Goal: Information Seeking & Learning: Learn about a topic

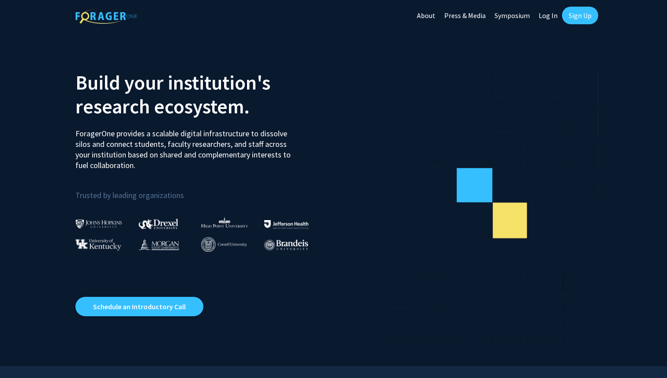
click at [544, 15] on link "Log In" at bounding box center [548, 15] width 28 height 31
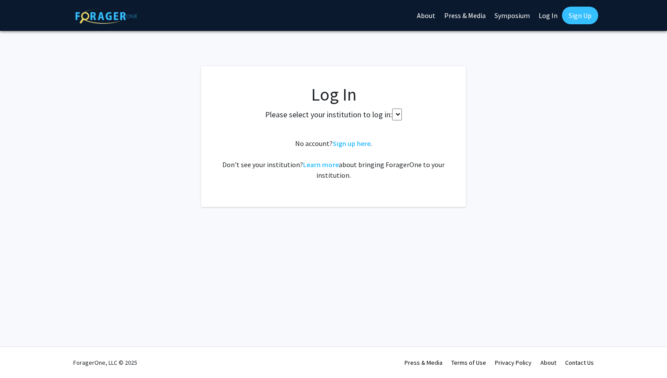
select select
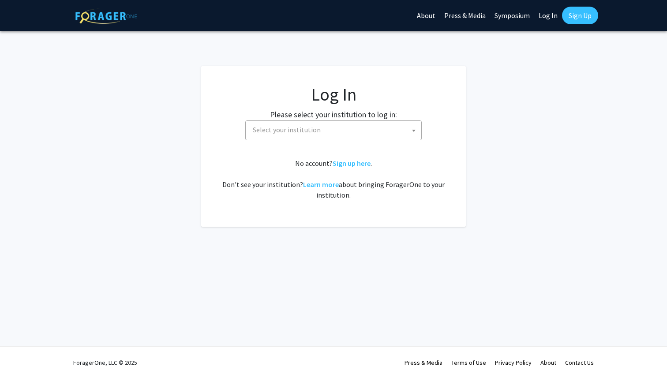
click at [318, 138] on span "Select your institution" at bounding box center [335, 130] width 172 height 18
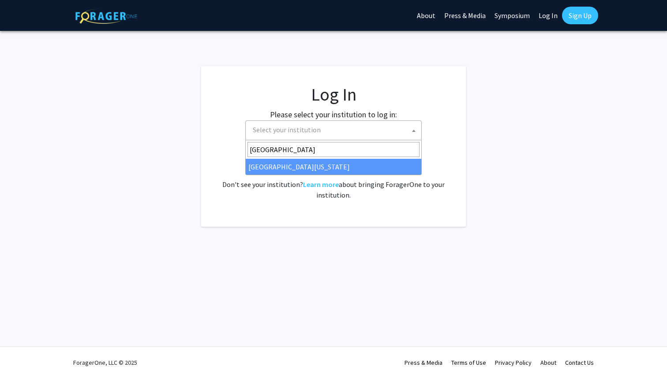
type input "[GEOGRAPHIC_DATA]"
select select "31"
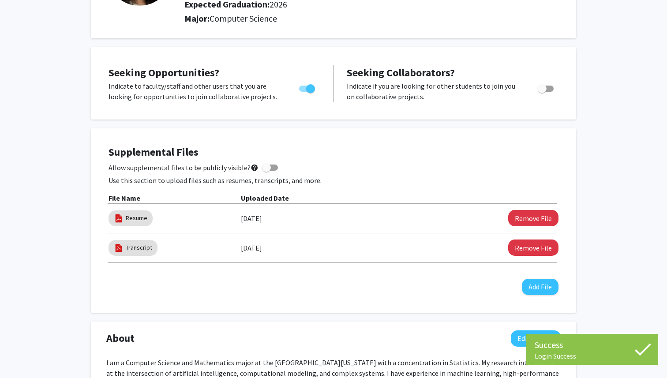
scroll to position [119, 0]
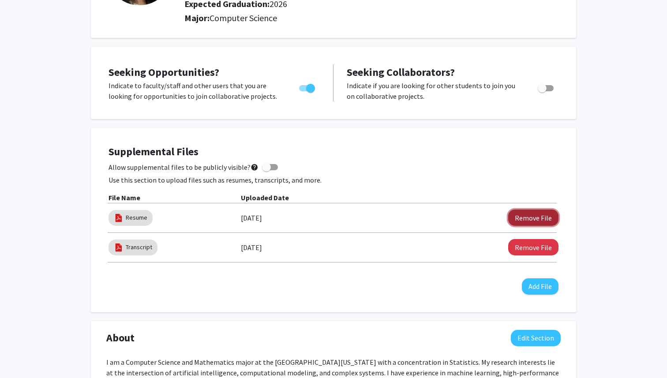
click at [530, 211] on button "Remove File" at bounding box center [533, 218] width 50 height 16
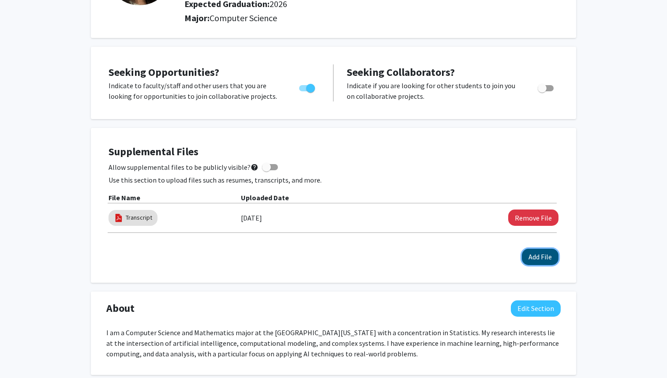
click at [540, 257] on button "Add File" at bounding box center [540, 257] width 37 height 16
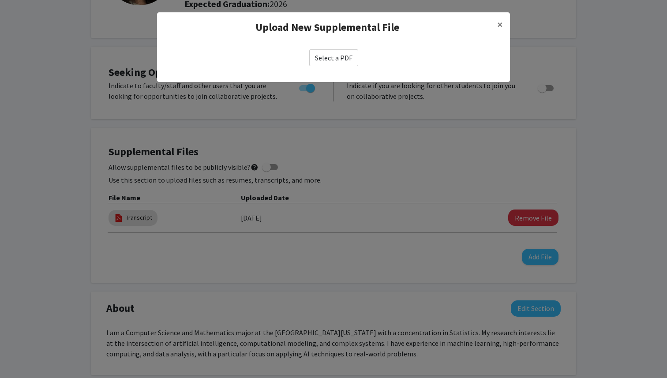
click at [345, 51] on label "Select a PDF" at bounding box center [333, 57] width 49 height 17
click at [0, 0] on input "Select a PDF" at bounding box center [0, 0] width 0 height 0
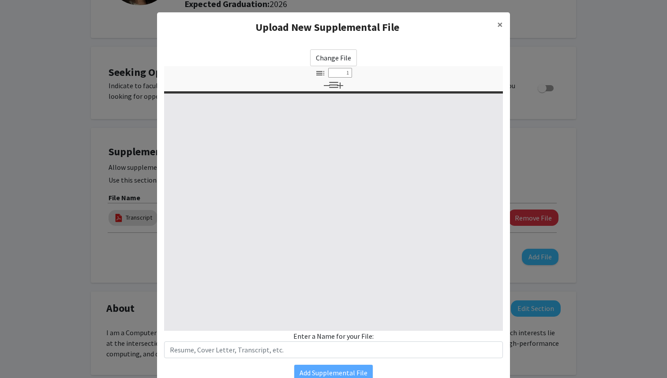
select select "custom"
type input "0"
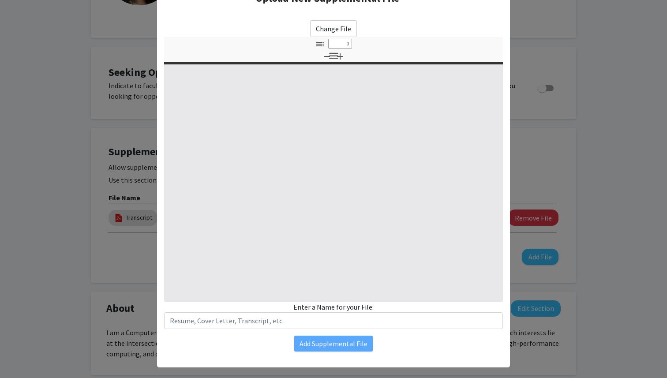
select select "custom"
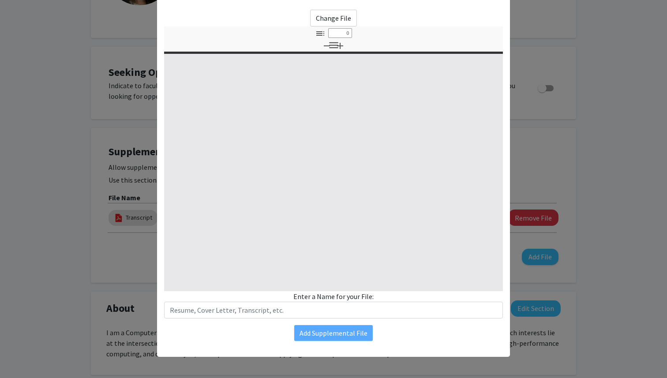
type input "1"
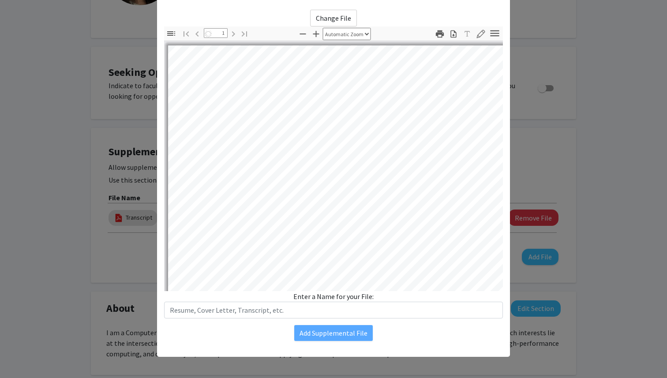
select select "auto"
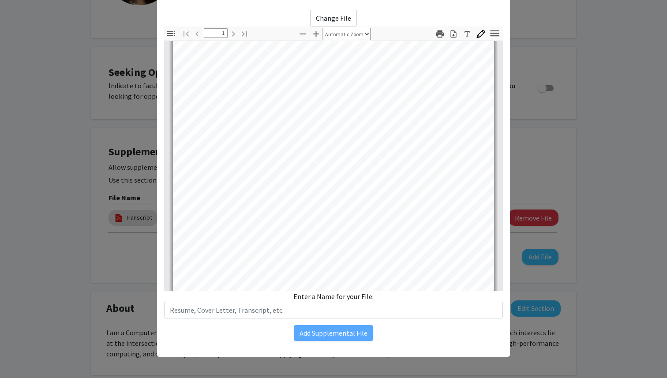
scroll to position [0, 0]
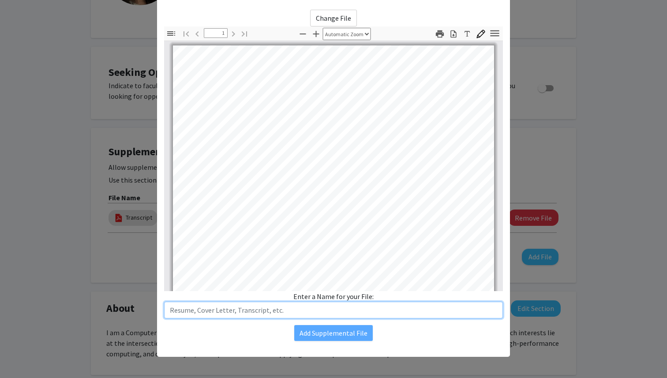
click at [210, 304] on input "text" at bounding box center [333, 310] width 339 height 17
type input "Resume"
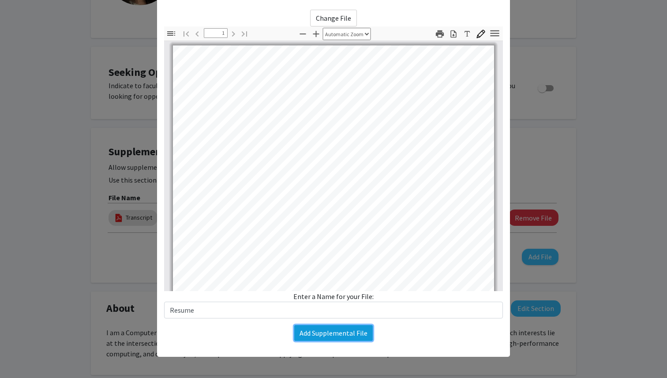
click at [328, 327] on button "Add Supplemental File" at bounding box center [333, 333] width 79 height 16
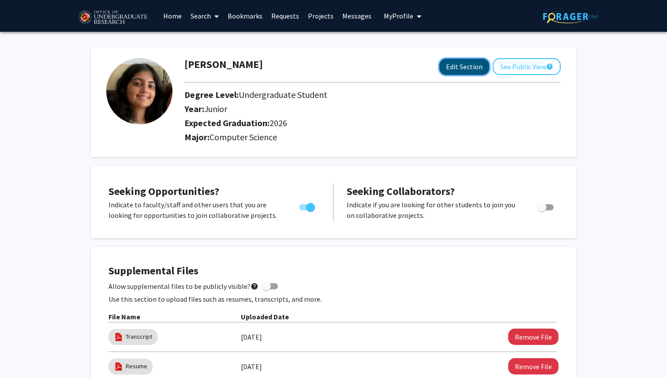
click at [464, 64] on button "Edit Section" at bounding box center [464, 67] width 50 height 16
select select "junior"
select select "2026"
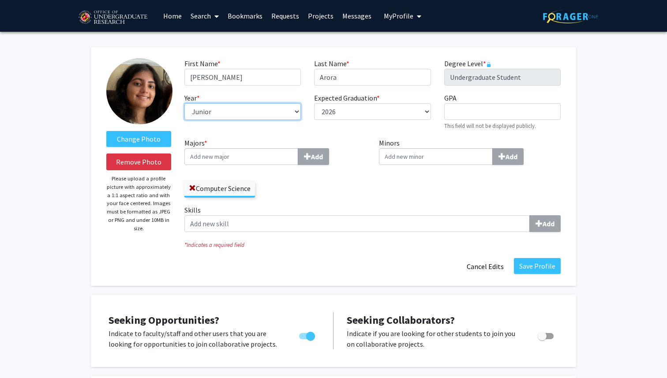
click at [256, 112] on select "--- First-year Sophomore Junior Senior Postbaccalaureate Certificate" at bounding box center [242, 111] width 116 height 17
select select "senior"
click at [184, 103] on select "--- First-year Sophomore Junior Senior Postbaccalaureate Certificate" at bounding box center [242, 111] width 116 height 17
click at [542, 268] on button "Save Profile" at bounding box center [537, 266] width 47 height 16
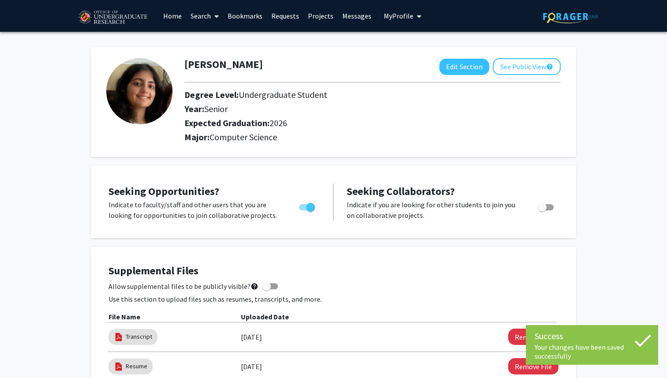
click at [197, 12] on link "Search" at bounding box center [204, 15] width 37 height 31
click at [176, 19] on link "Home" at bounding box center [172, 15] width 27 height 31
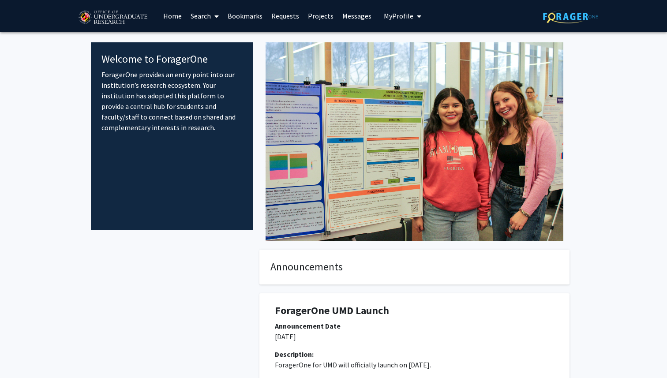
click at [206, 14] on link "Search" at bounding box center [204, 15] width 37 height 31
click at [204, 40] on span "Faculty/Staff" at bounding box center [218, 41] width 65 height 18
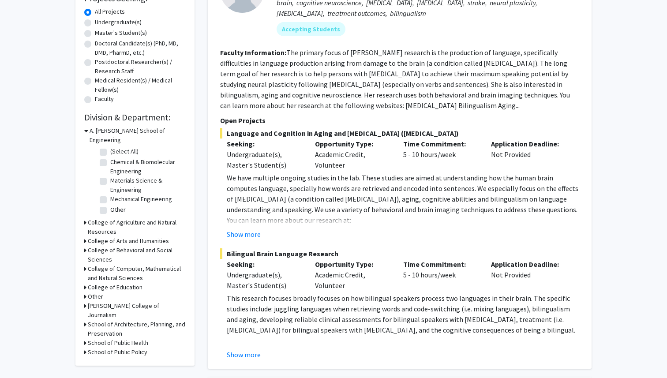
scroll to position [165, 0]
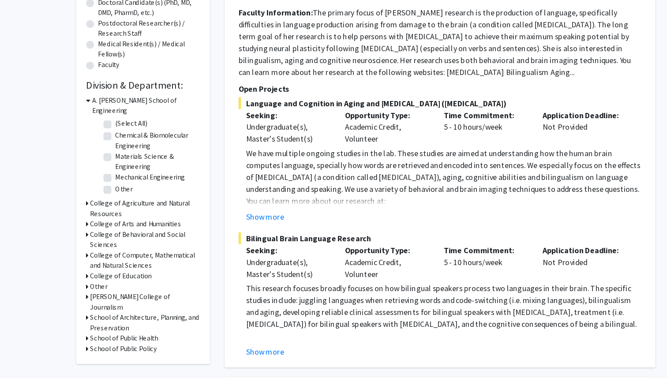
click at [82, 252] on div "Refine By Collaboration Status: Collaboration Status All Faculty/Staff Collabor…" at bounding box center [134, 122] width 119 height 478
click at [83, 252] on div "Refine By Collaboration Status: Collaboration Status All Faculty/Staff Collabor…" at bounding box center [134, 122] width 119 height 478
click at [85, 259] on icon at bounding box center [85, 263] width 2 height 9
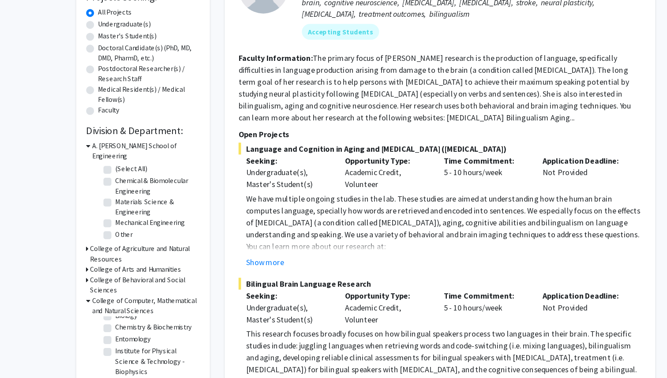
scroll to position [0, 0]
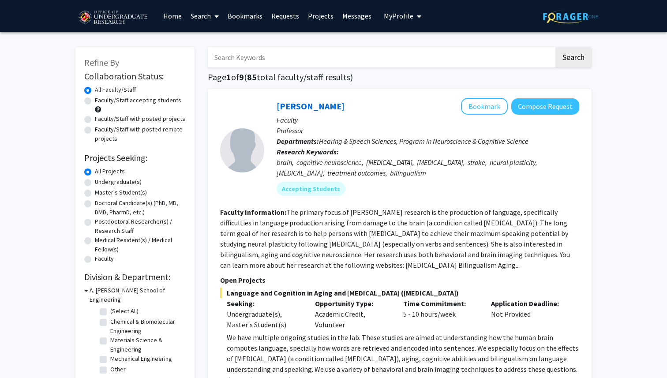
click at [331, 65] on input "Search Keywords" at bounding box center [381, 57] width 346 height 20
click at [555, 47] on button "Search" at bounding box center [573, 57] width 36 height 20
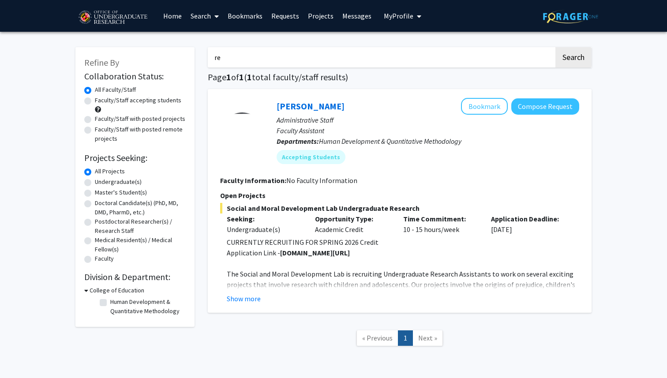
type input "r"
click at [555, 47] on button "Search" at bounding box center [573, 57] width 36 height 20
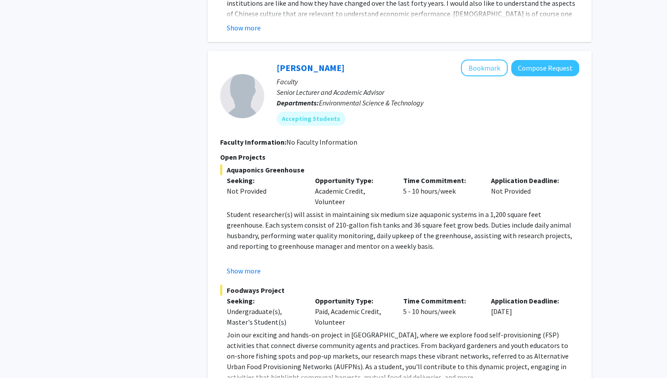
scroll to position [4110, 0]
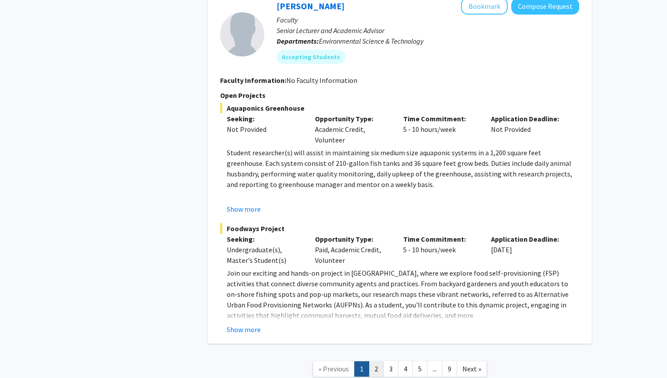
click at [380, 361] on link "2" at bounding box center [376, 368] width 15 height 15
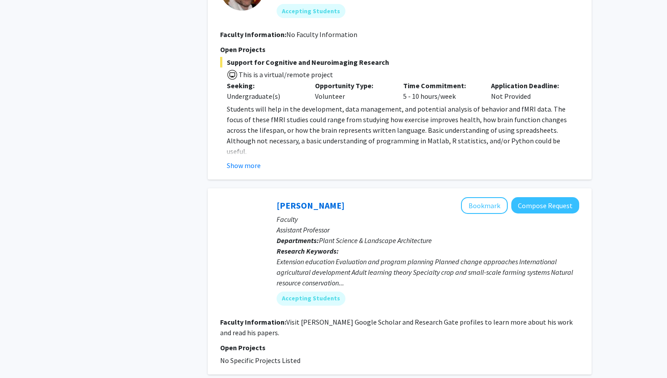
scroll to position [2605, 0]
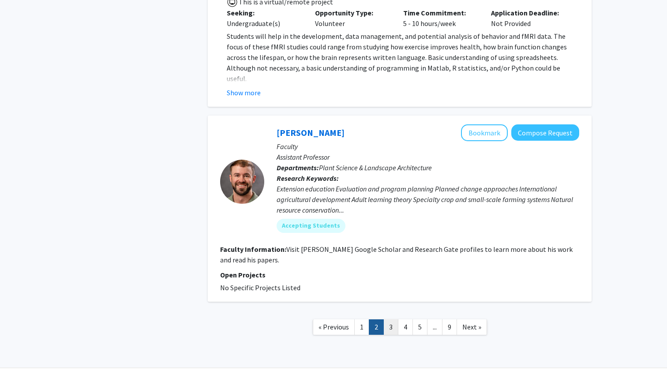
click at [390, 319] on link "3" at bounding box center [390, 326] width 15 height 15
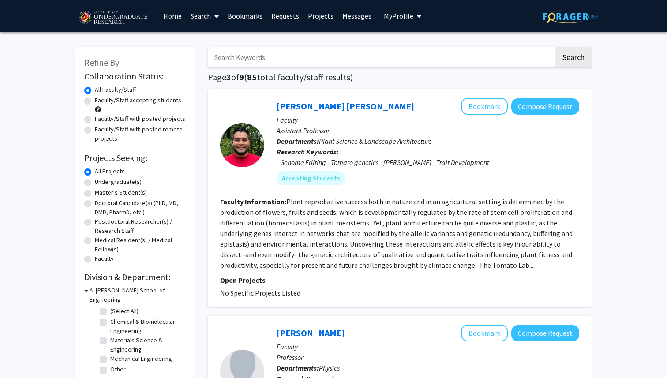
click at [198, 15] on link "Search" at bounding box center [204, 15] width 37 height 31
click at [322, 16] on link "Projects" at bounding box center [320, 15] width 34 height 31
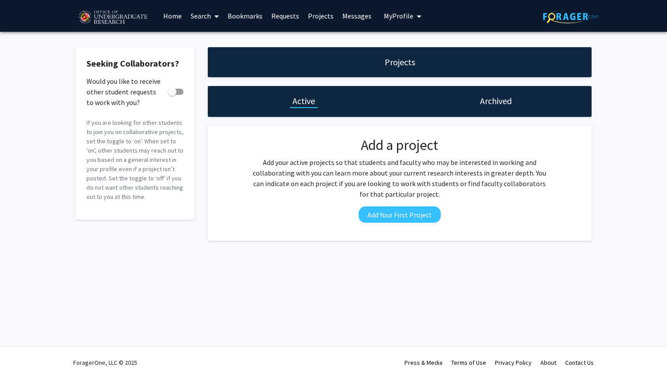
click at [165, 11] on link "Home" at bounding box center [172, 15] width 27 height 31
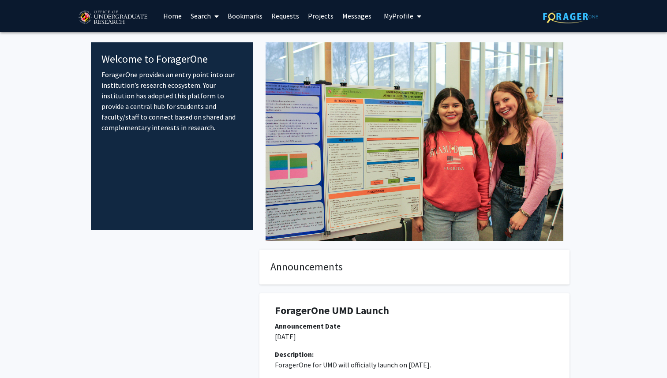
click at [206, 14] on link "Search" at bounding box center [204, 15] width 37 height 31
click at [239, 18] on link "Bookmarks" at bounding box center [245, 15] width 44 height 31
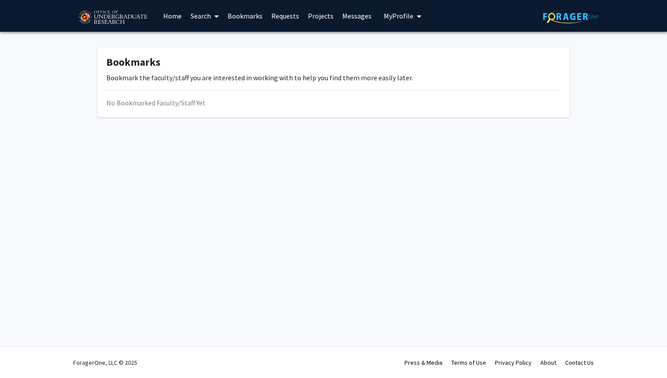
click at [285, 19] on link "Requests" at bounding box center [285, 15] width 37 height 31
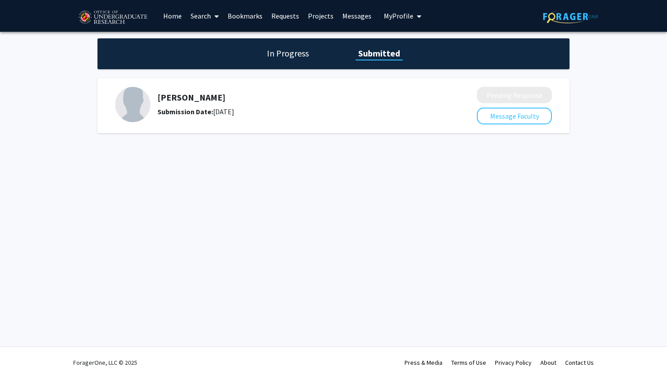
click at [214, 15] on span at bounding box center [215, 16] width 8 height 31
click at [176, 9] on link "Home" at bounding box center [172, 15] width 27 height 31
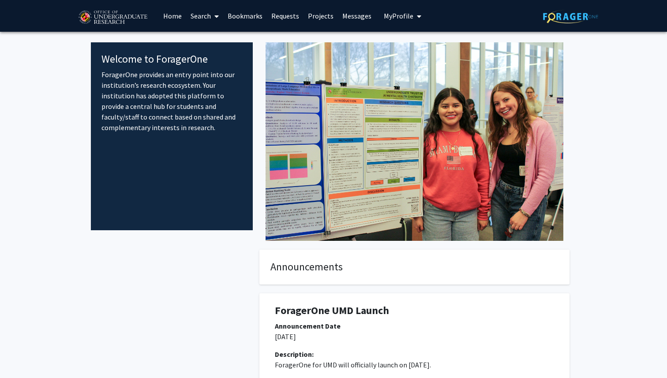
click at [314, 12] on link "Projects" at bounding box center [320, 15] width 34 height 31
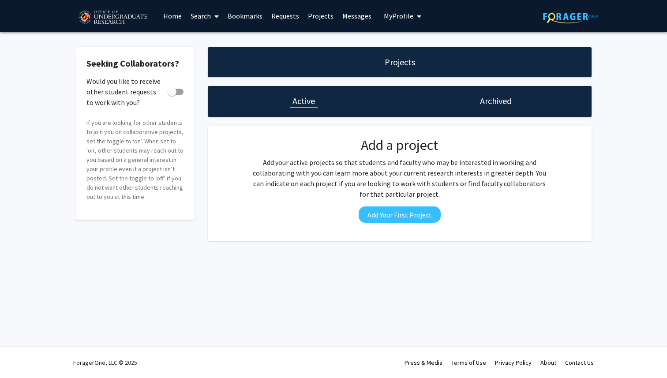
click at [178, 15] on link "Home" at bounding box center [172, 15] width 27 height 31
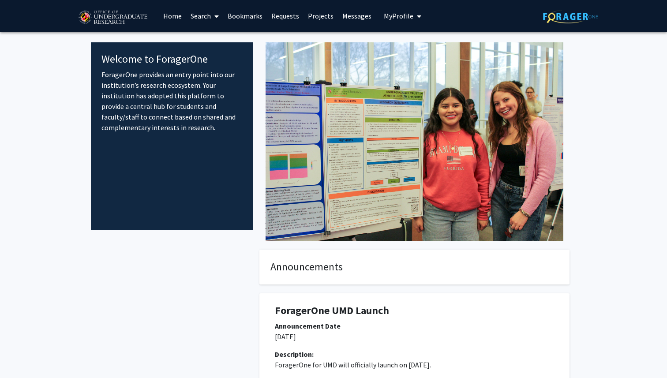
click at [206, 15] on link "Search" at bounding box center [204, 15] width 37 height 31
click at [212, 38] on span "Faculty/Staff" at bounding box center [218, 41] width 65 height 18
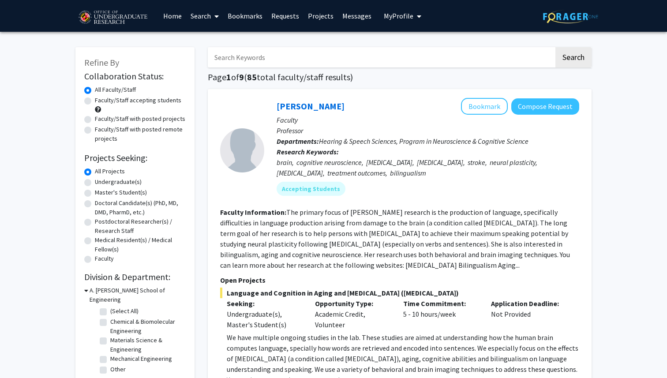
click at [202, 17] on link "Search" at bounding box center [204, 15] width 37 height 31
click at [202, 56] on span "Students" at bounding box center [213, 58] width 54 height 18
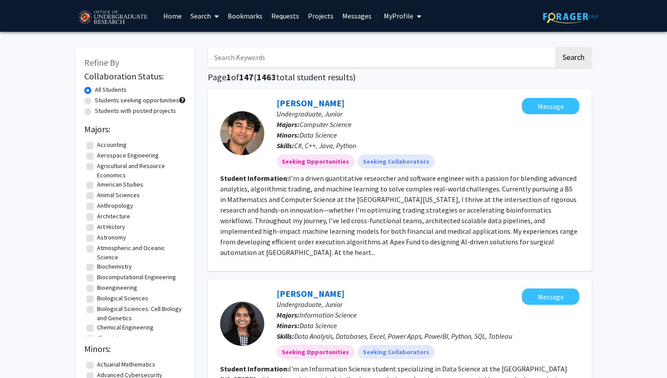
click at [200, 18] on link "Search" at bounding box center [204, 15] width 37 height 31
click at [204, 42] on span "Faculty/Staff" at bounding box center [218, 41] width 65 height 18
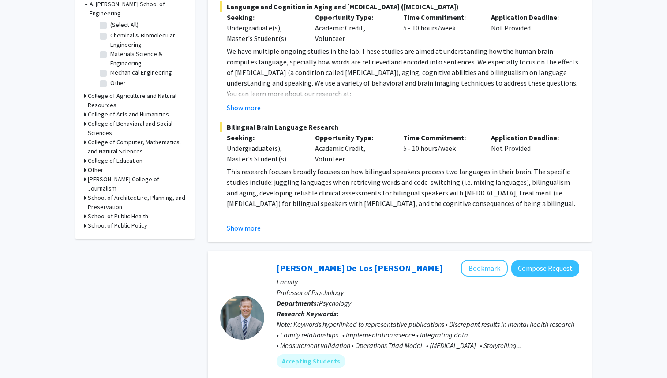
scroll to position [265, 0]
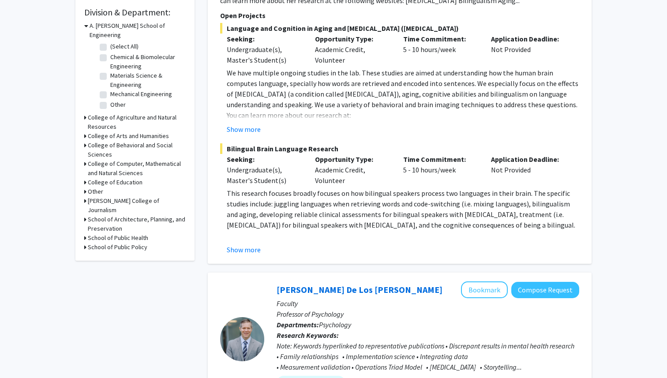
click at [103, 159] on h3 "College of Computer, Mathematical and Natural Sciences" at bounding box center [137, 168] width 98 height 19
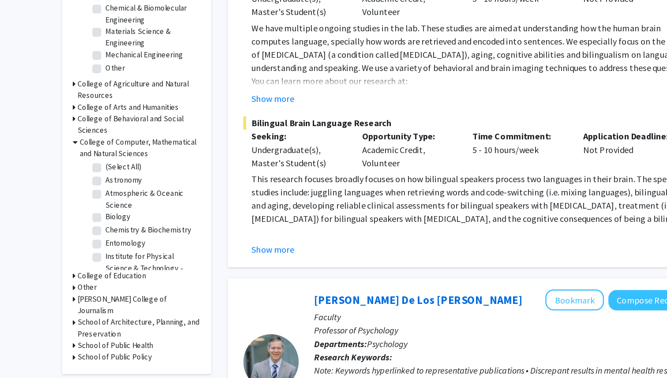
scroll to position [0, 0]
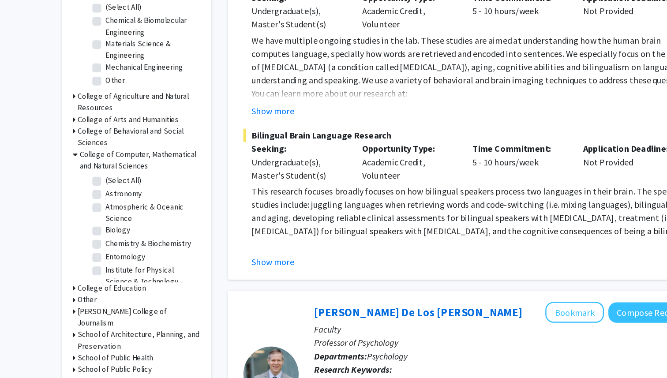
click at [110, 194] on label "(Select All)" at bounding box center [124, 198] width 28 height 9
click at [110, 194] on input "(Select All)" at bounding box center [113, 197] width 6 height 6
checkbox input "true"
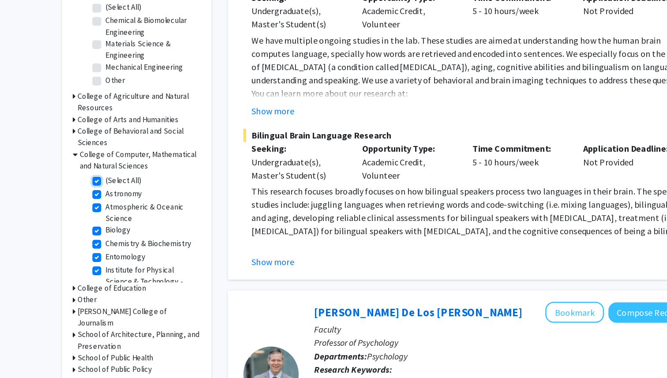
checkbox input "true"
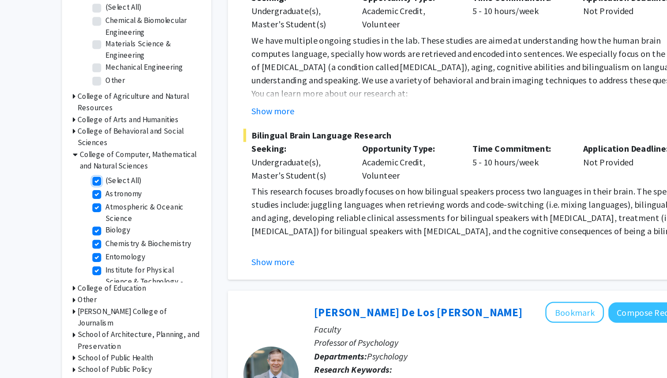
checkbox input "true"
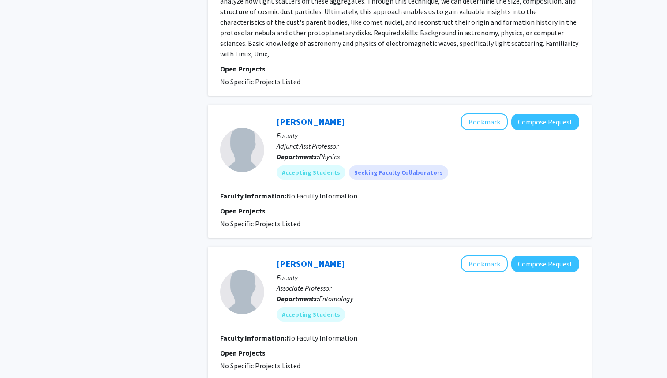
scroll to position [2133, 0]
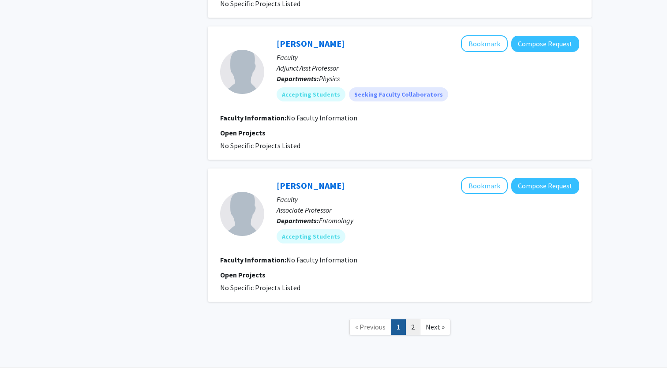
click at [416, 319] on link "2" at bounding box center [412, 326] width 15 height 15
